Goal: Information Seeking & Learning: Learn about a topic

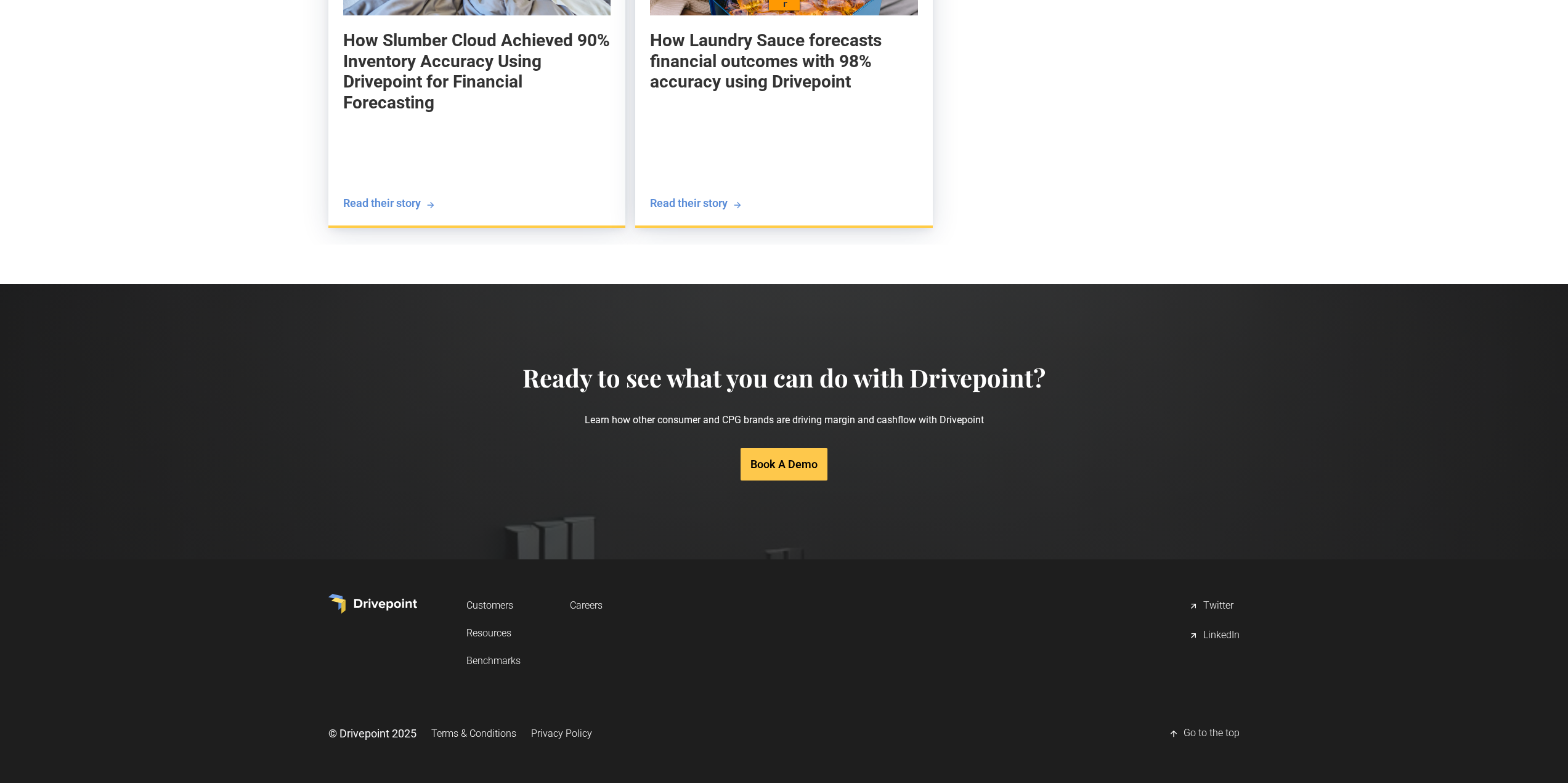
scroll to position [2263, 0]
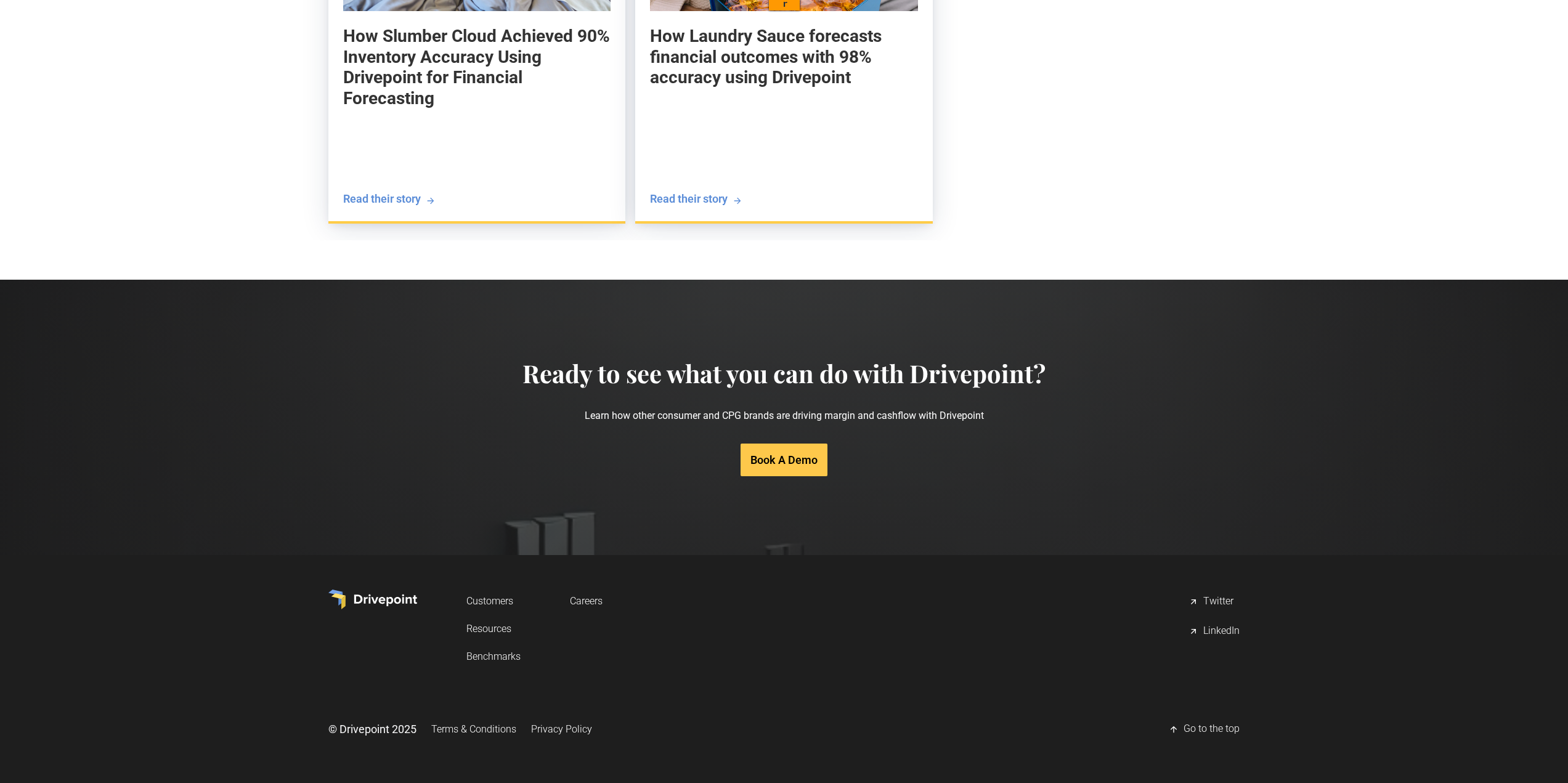
click at [0, 0] on link "Customers" at bounding box center [0, 0] width 0 height 0
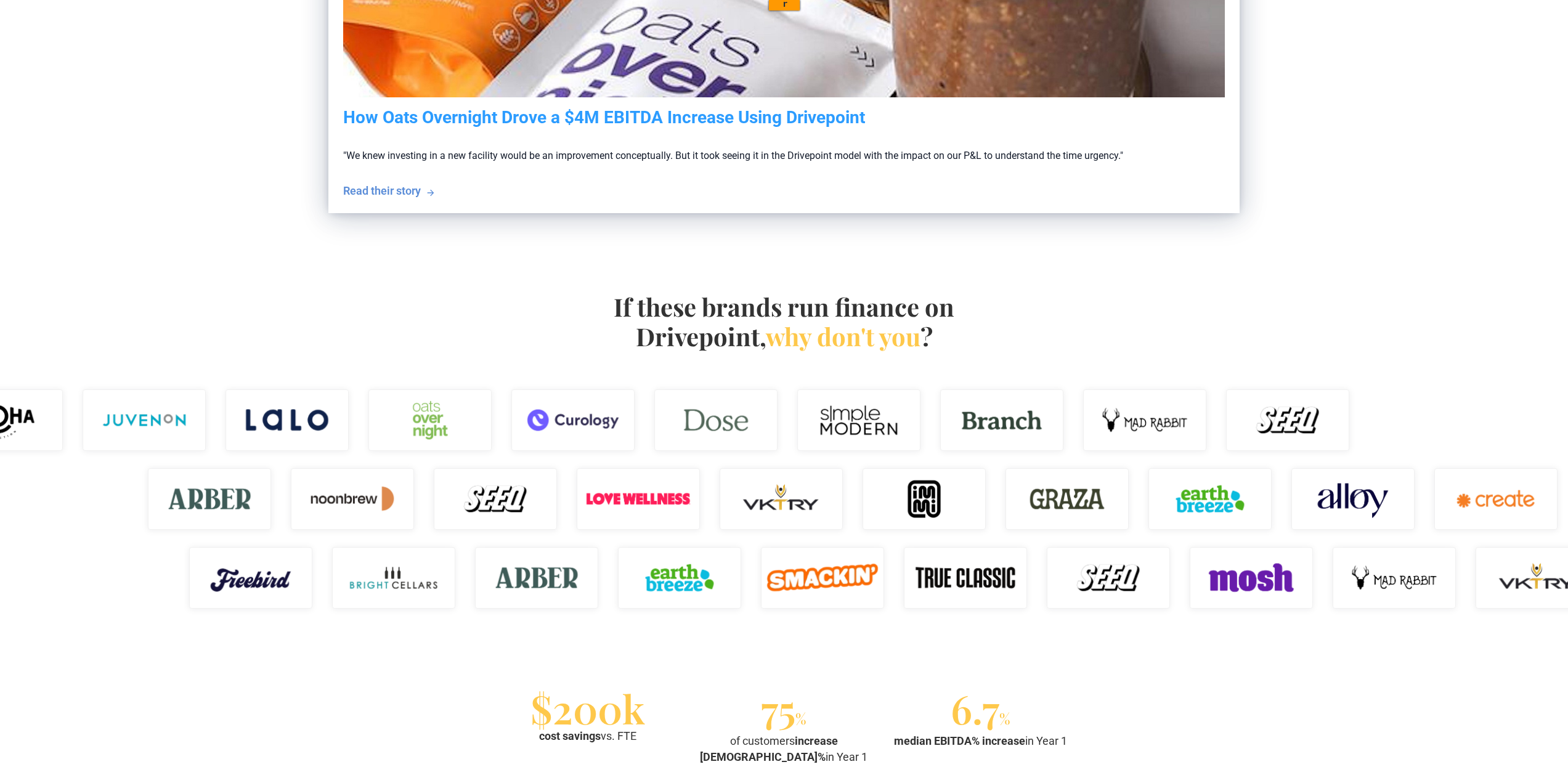
scroll to position [677, 0]
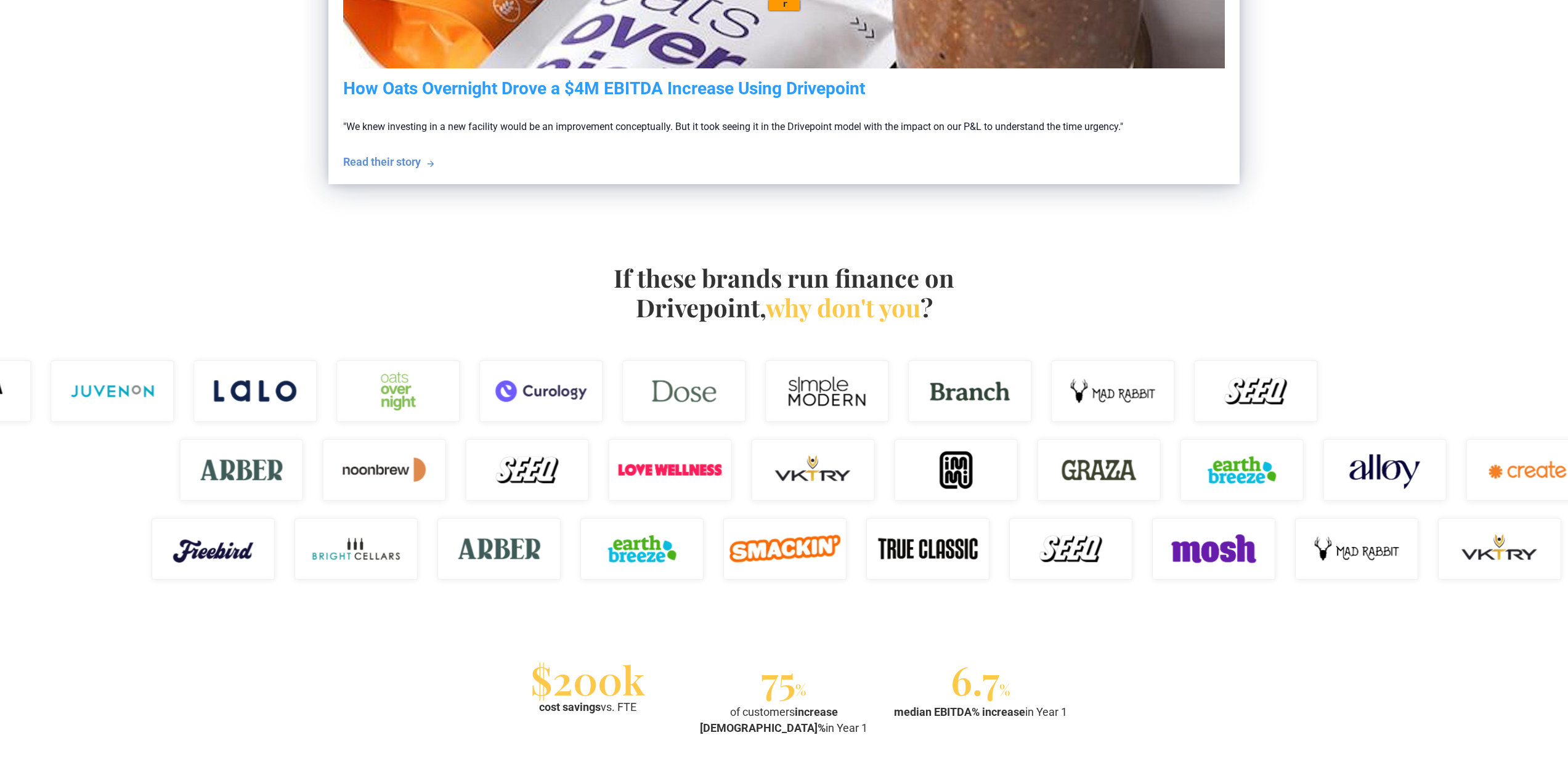
click at [944, 553] on img at bounding box center [928, 548] width 123 height 62
click at [933, 542] on img at bounding box center [928, 548] width 123 height 62
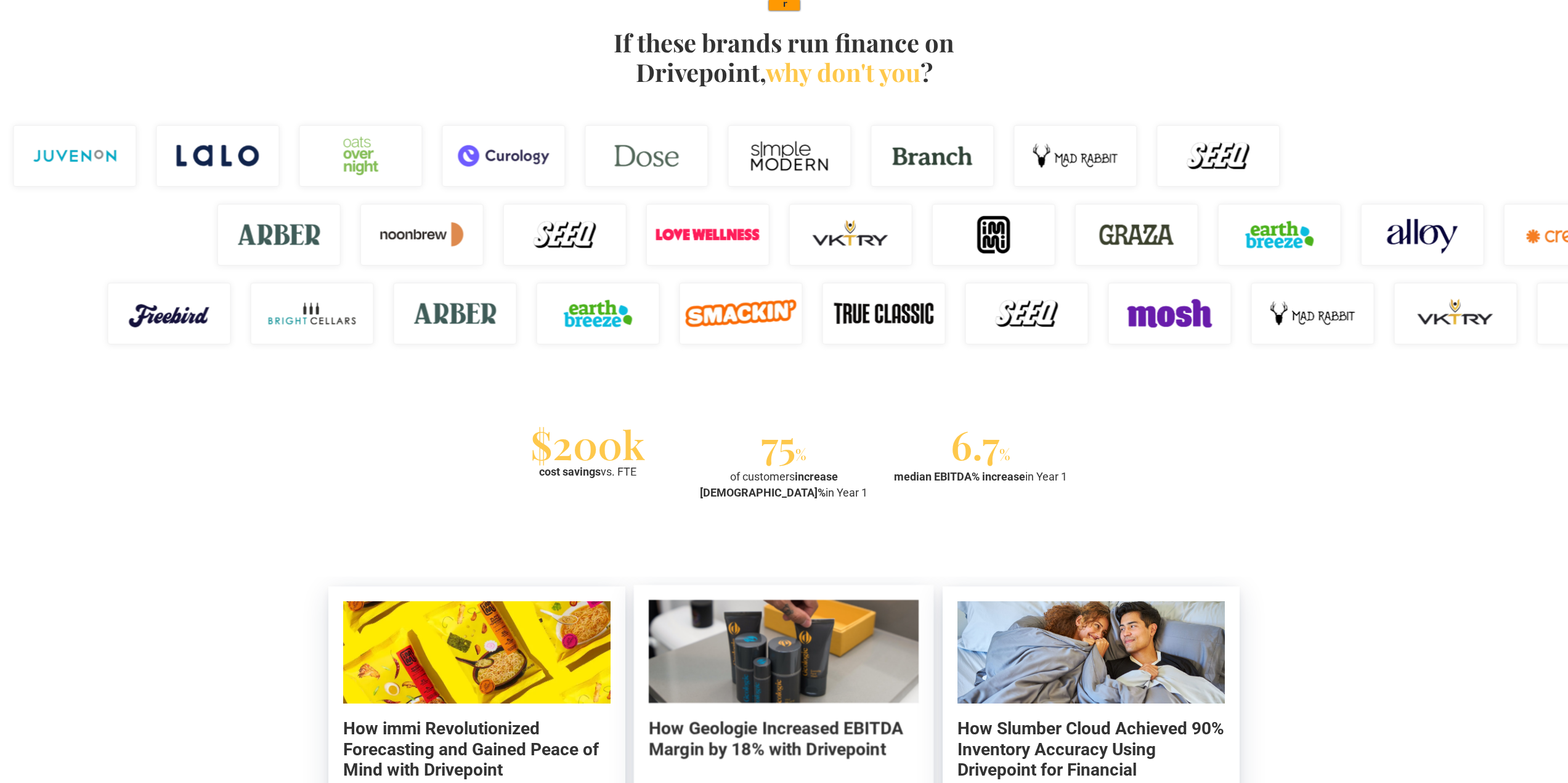
scroll to position [924, 0]
